Goal: Information Seeking & Learning: Find specific fact

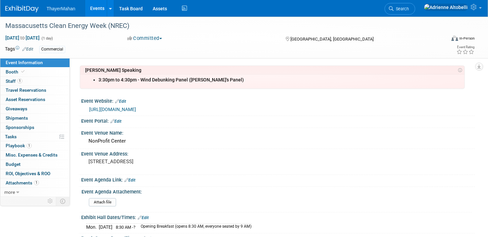
click at [166, 82] on b "3:30pm to 4:30pm - Wind Debunking Panel ([PERSON_NAME]'s Panel)" at bounding box center [170, 79] width 145 height 5
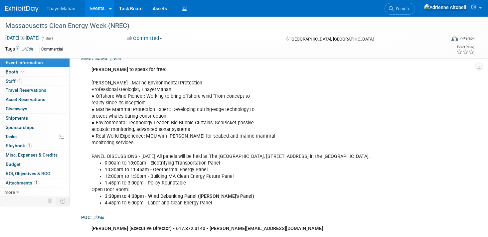
scroll to position [233, 0]
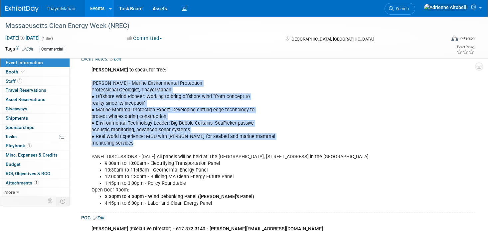
drag, startPoint x: 91, startPoint y: 82, endPoint x: 155, endPoint y: 145, distance: 88.9
click at [155, 145] on div "[PERSON_NAME] to speak for free: [PERSON_NAME] - Marine Environmental Protectio…" at bounding box center [243, 137] width 312 height 147
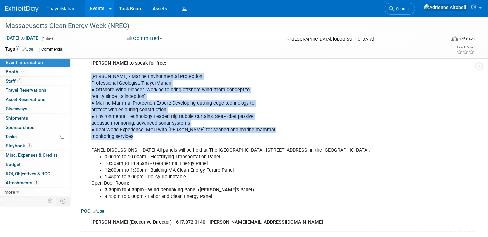
scroll to position [212, 0]
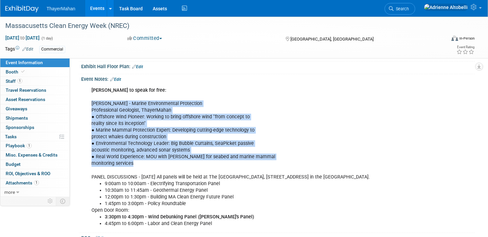
copy div "[PERSON_NAME] - Marine Environmental Protection Professional Geologist, [GEOGRA…"
click at [270, 144] on div "[PERSON_NAME] to speak for free: [PERSON_NAME] - Marine Environmental Protectio…" at bounding box center [243, 157] width 312 height 147
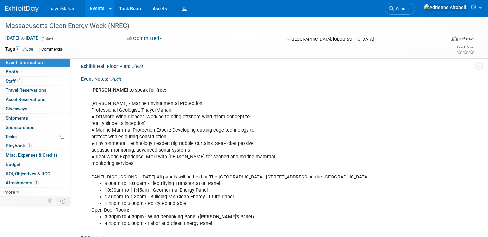
drag, startPoint x: 224, startPoint y: 91, endPoint x: 219, endPoint y: 89, distance: 5.5
click at [224, 91] on div "[PERSON_NAME] to speak for free: [PERSON_NAME] - Marine Environmental Protectio…" at bounding box center [243, 157] width 312 height 147
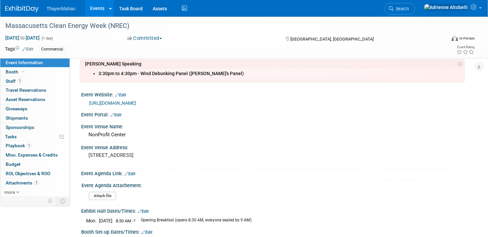
scroll to position [0, 0]
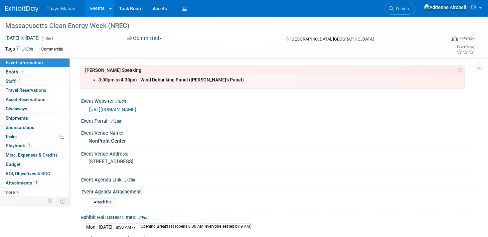
click at [136, 109] on link "[URL][DOMAIN_NAME]" at bounding box center [112, 109] width 47 height 5
click at [292, 136] on div "NonProfit Center" at bounding box center [277, 141] width 383 height 10
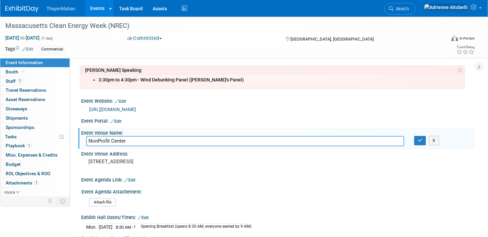
click at [136, 109] on link "[URL][DOMAIN_NAME]" at bounding box center [112, 109] width 47 height 5
